Goal: Answer question/provide support

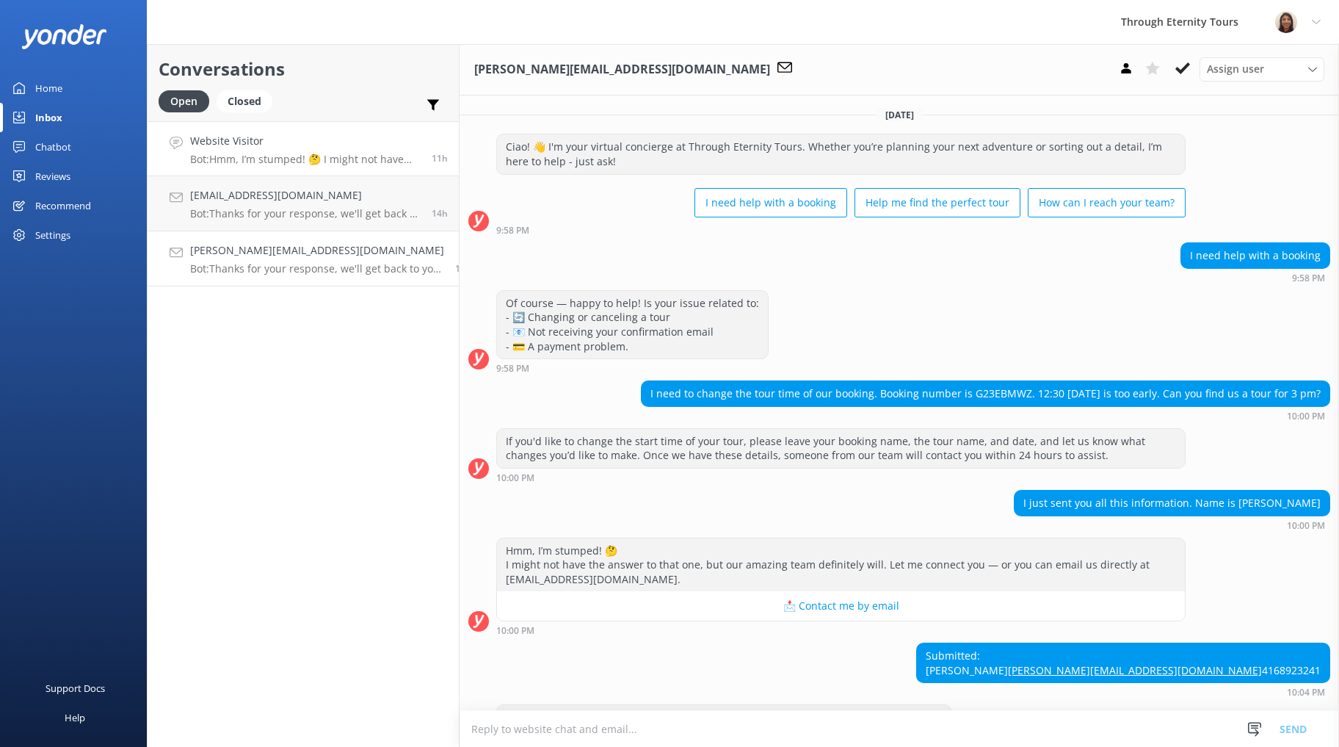
scroll to position [70, 0]
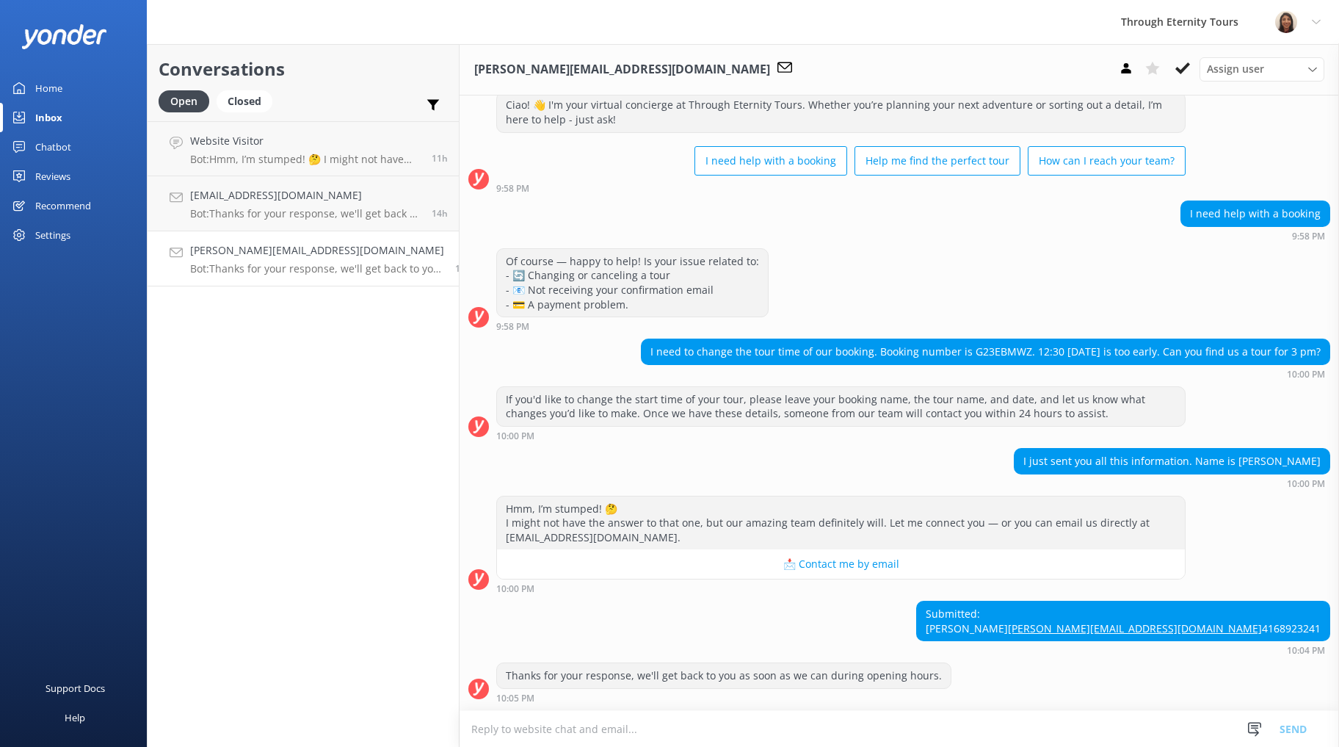
click at [289, 279] on link "[PERSON_NAME][EMAIL_ADDRESS][DOMAIN_NAME] Bot: Thanks for your response, we'll …" at bounding box center [303, 258] width 311 height 55
click at [305, 194] on h4 "[EMAIL_ADDRESS][DOMAIN_NAME]" at bounding box center [305, 195] width 231 height 16
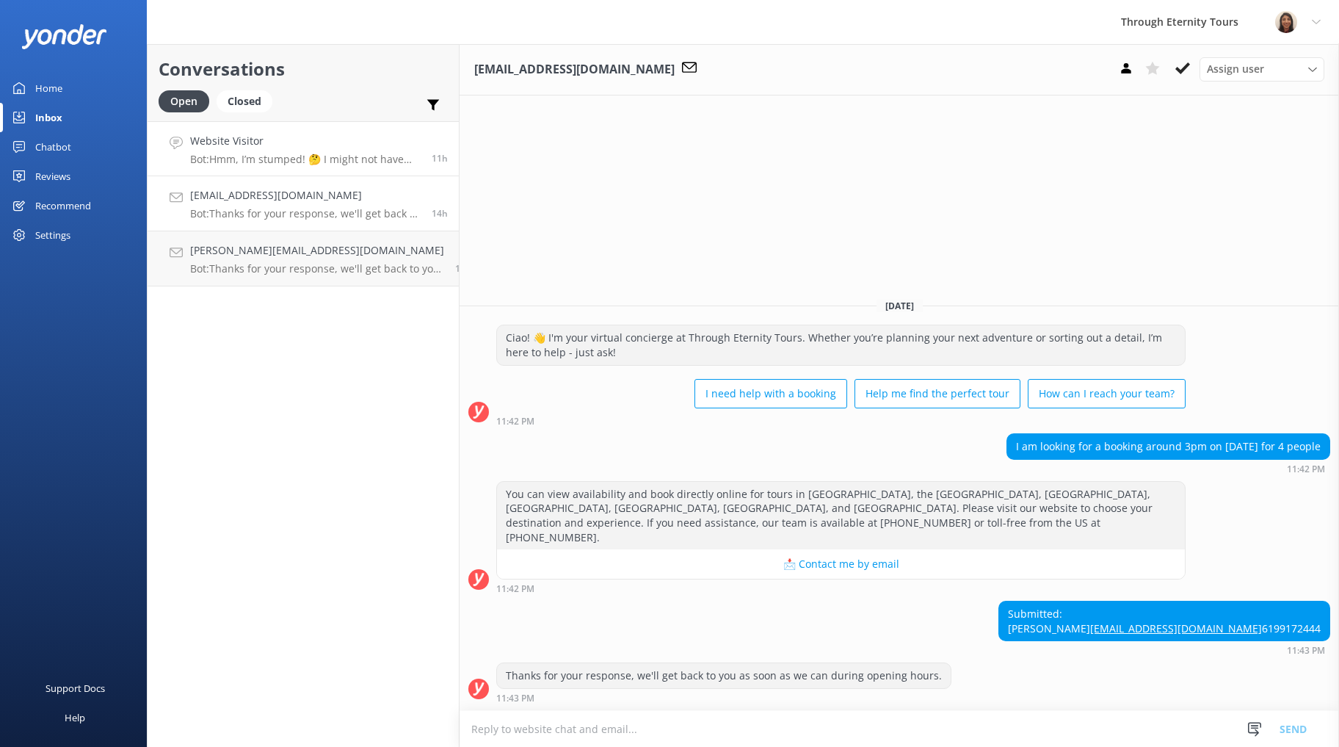
click at [289, 156] on p "Bot: Hmm, I’m stumped! 🤔 I might not have the answer to that one, but our amazi…" at bounding box center [305, 159] width 231 height 13
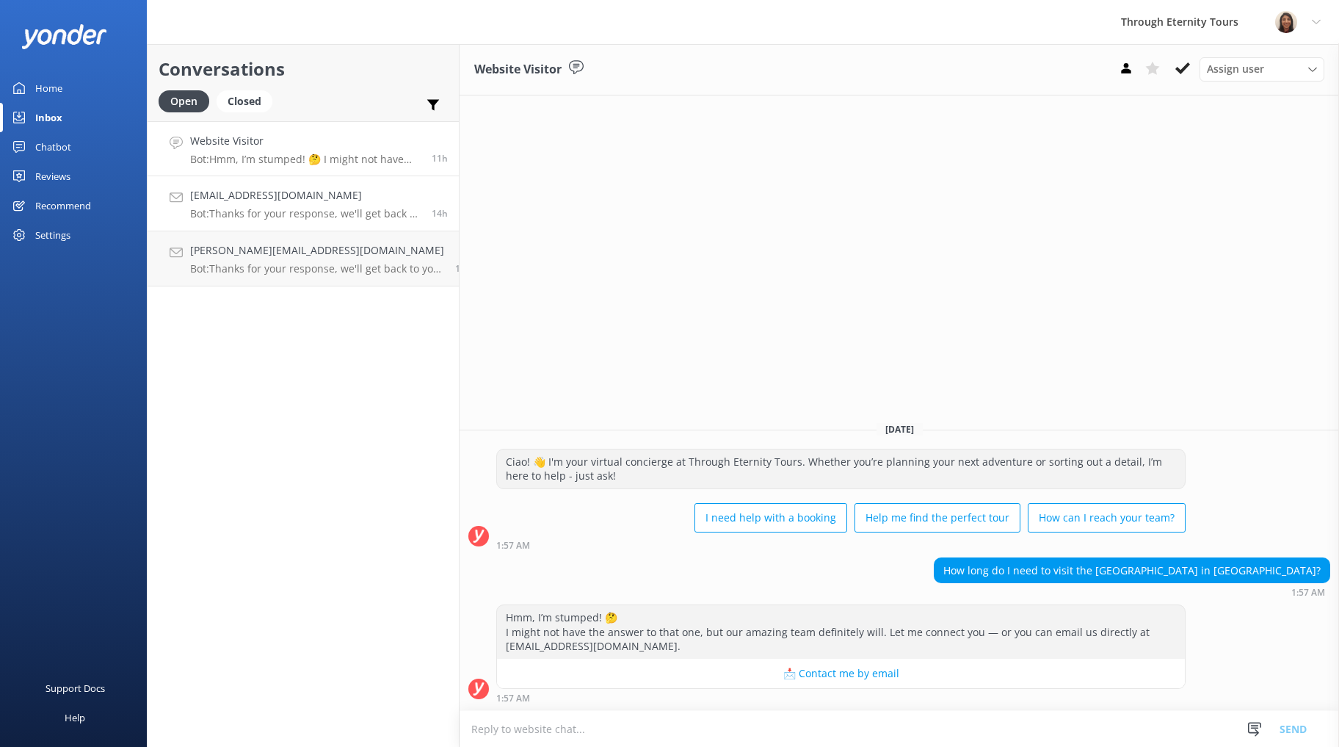
click at [283, 214] on p "Bot: Thanks for your response, we'll get back to you as soon as we can during o…" at bounding box center [305, 213] width 231 height 13
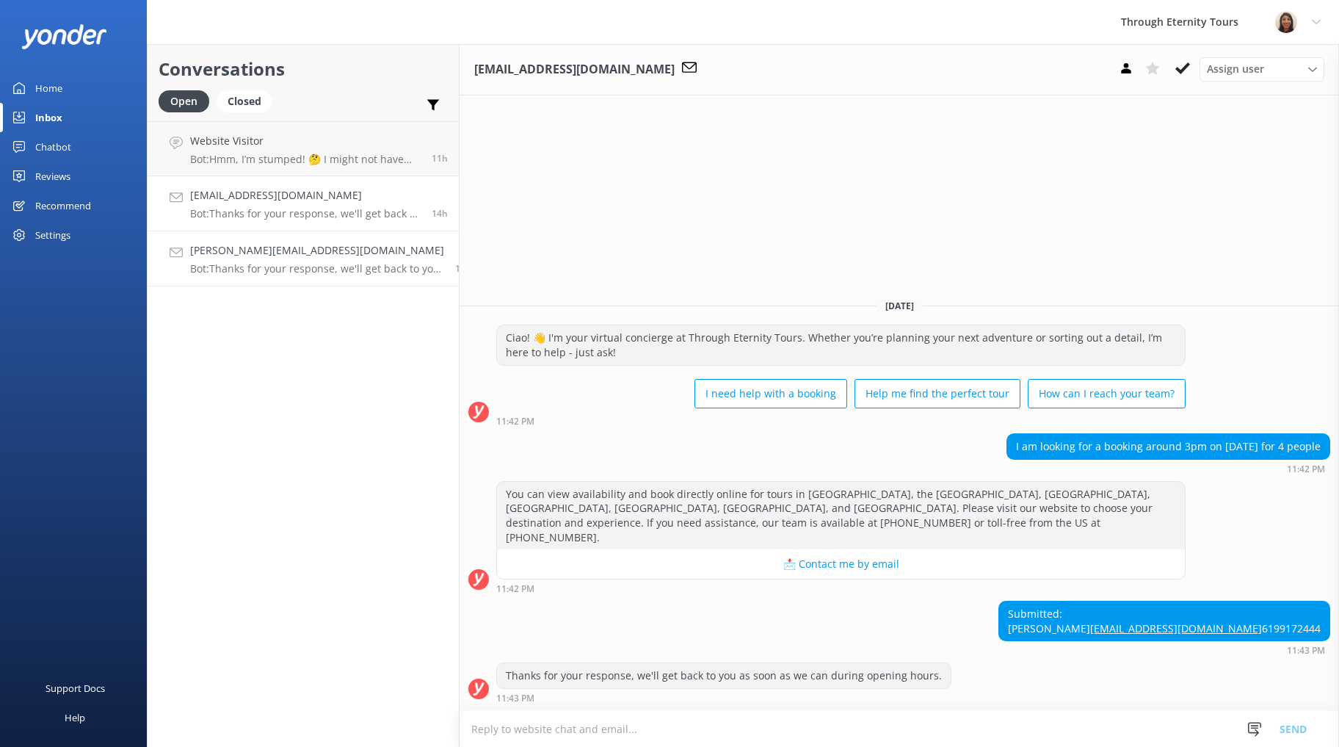
click at [279, 268] on p "Bot: Thanks for your response, we'll get back to you as soon as we can during o…" at bounding box center [317, 268] width 254 height 13
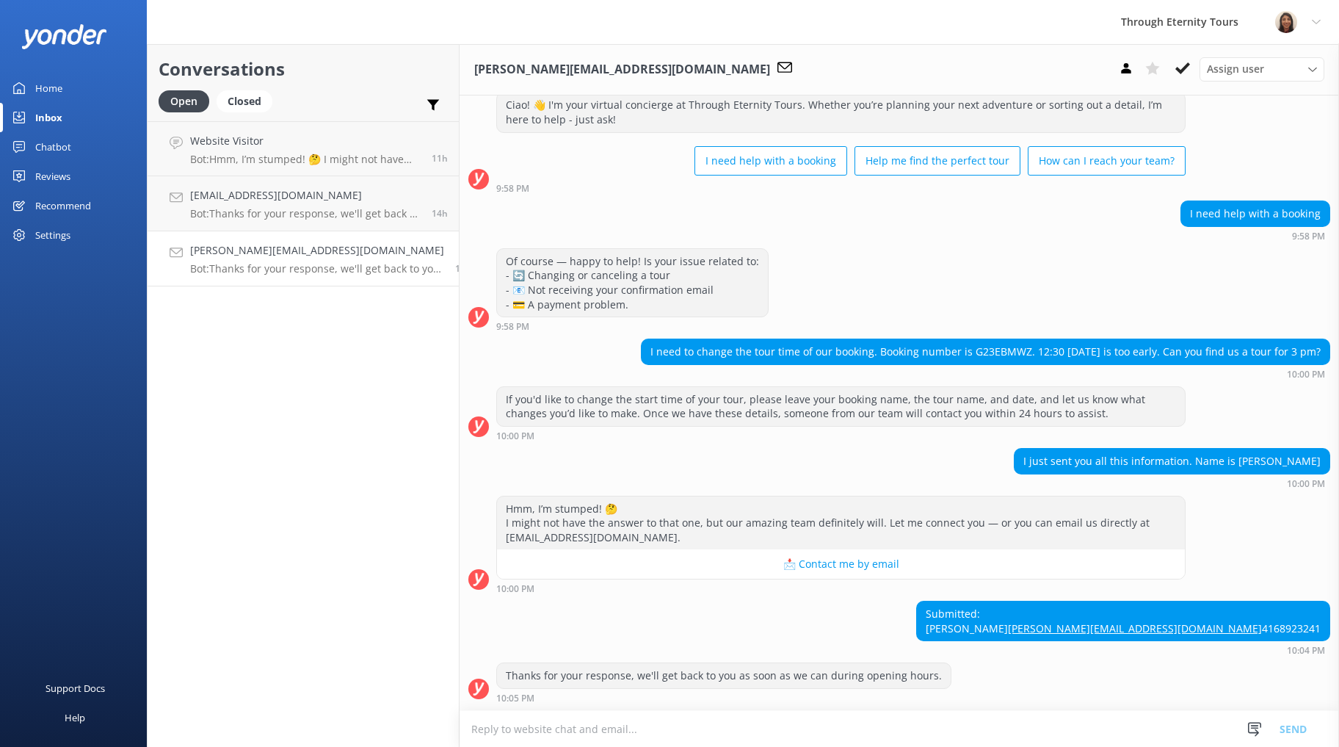
scroll to position [70, 0]
click at [253, 267] on p "Bot: Thanks for your response, we'll get back to you as soon as we can during o…" at bounding box center [317, 268] width 254 height 13
drag, startPoint x: 1319, startPoint y: 614, endPoint x: 1198, endPoint y: 619, distance: 120.5
click at [1198, 619] on div "Submitted: [PERSON_NAME] [PERSON_NAME][EMAIL_ADDRESS][DOMAIN_NAME] 4168923241" at bounding box center [1123, 620] width 413 height 39
copy link "[PERSON_NAME][EMAIL_ADDRESS][DOMAIN_NAME]"
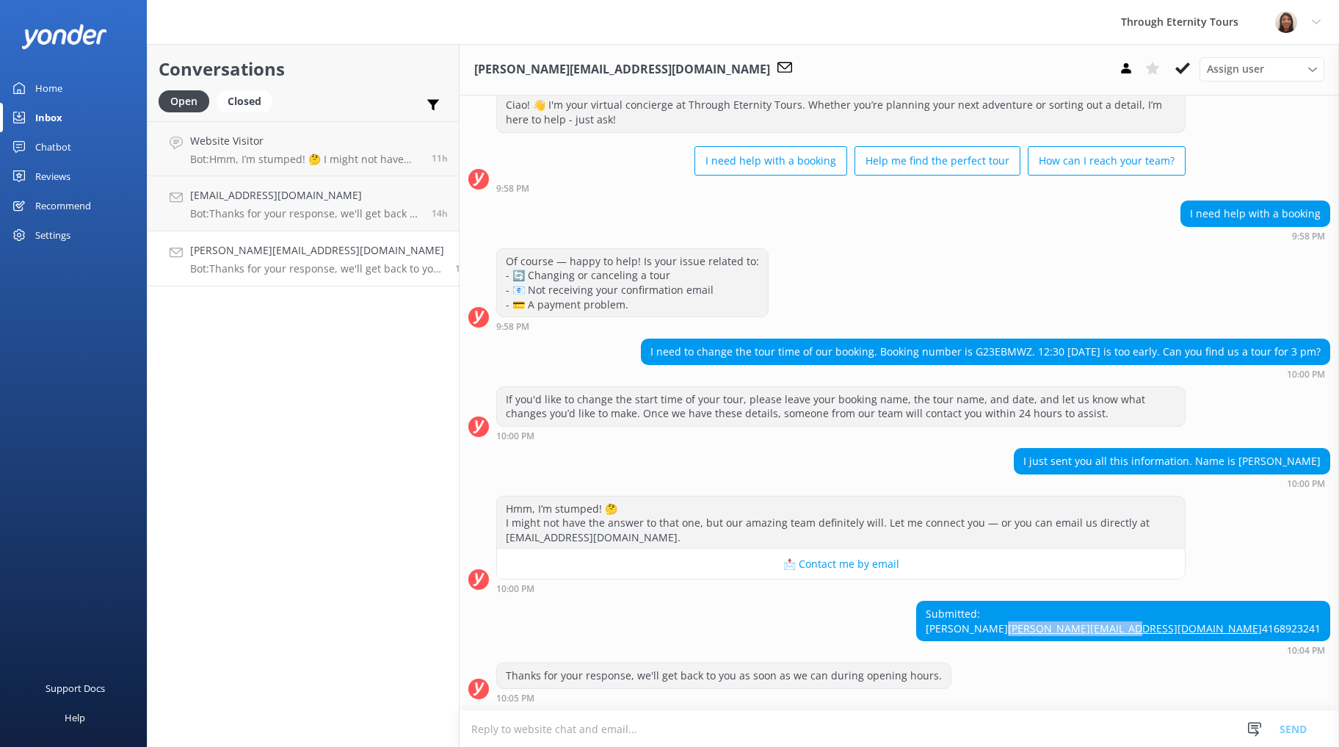
click at [292, 256] on h4 "[PERSON_NAME][EMAIL_ADDRESS][DOMAIN_NAME]" at bounding box center [317, 250] width 254 height 16
click at [264, 250] on h4 "[PERSON_NAME][EMAIL_ADDRESS][DOMAIN_NAME]" at bounding box center [317, 250] width 254 height 16
click at [993, 339] on div "I need to change the tour time of our booking. Booking number is G23EBMWZ. 12:3…" at bounding box center [986, 351] width 688 height 25
copy div "G23EBMWZ"
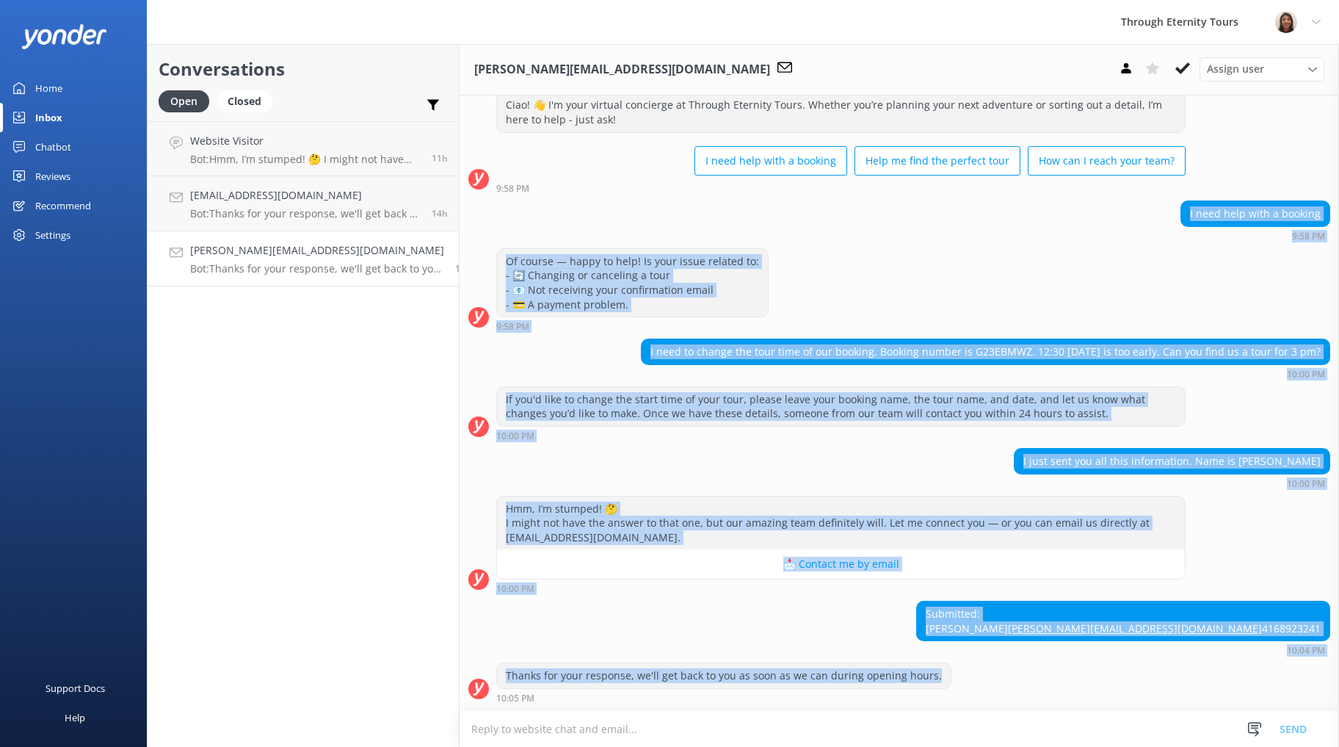
drag, startPoint x: 1259, startPoint y: 669, endPoint x: 929, endPoint y: 173, distance: 596.2
click at [929, 173] on div "[DATE] Ciao! 👋 I'm your virtual concierge at Through Eternity Tours. Whether yo…" at bounding box center [900, 382] width 880 height 656
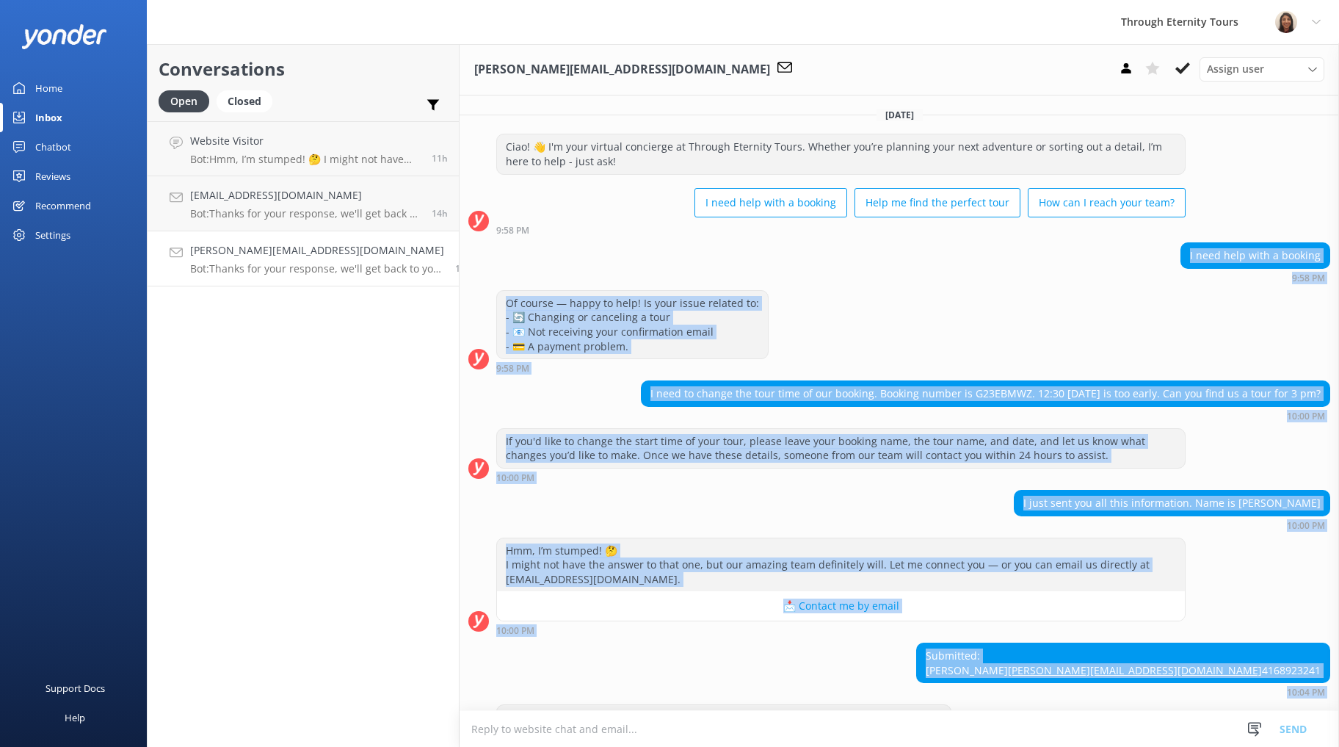
copy div "L ipsu dolo sita c adipisc 1:45 EL Se doeius — tempo in utla! Et dolo magna ali…"
